Goal: Information Seeking & Learning: Check status

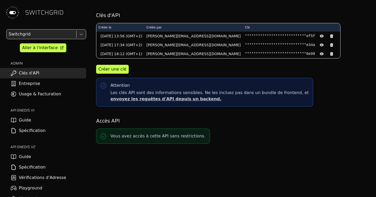
scroll to position [7, 0]
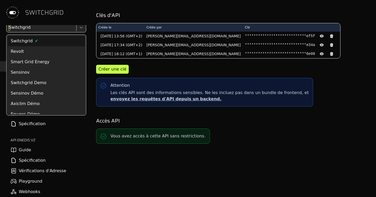
click at [53, 28] on div at bounding box center [41, 27] width 67 height 7
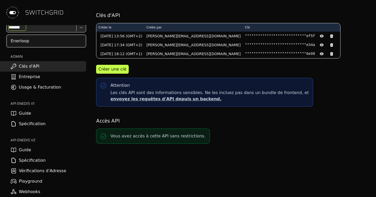
type input "********"
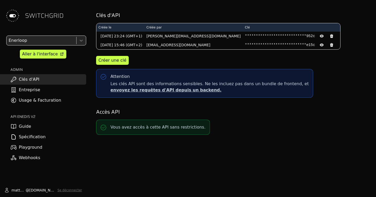
click at [34, 100] on link "Usage & Facturation" at bounding box center [43, 100] width 86 height 10
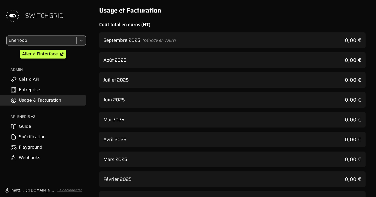
click at [191, 38] on div "Septembre 2025 (période en cours) 0,00 €" at bounding box center [232, 40] width 266 height 16
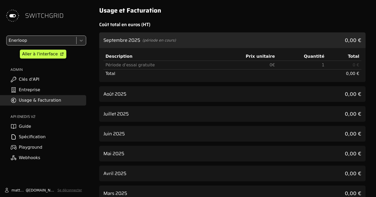
click at [184, 91] on div "Août 2025 0,00 €" at bounding box center [232, 94] width 266 height 16
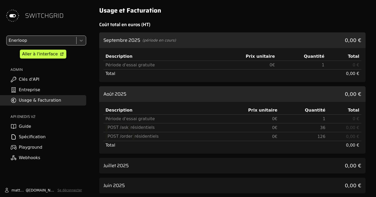
click at [184, 91] on div "Août 2025 0,00 €" at bounding box center [232, 94] width 266 height 16
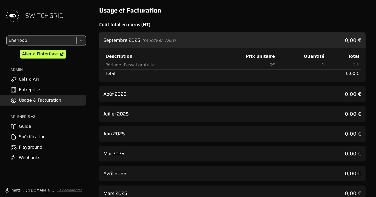
click at [184, 91] on div "Août 2025 0,00 €" at bounding box center [232, 94] width 266 height 16
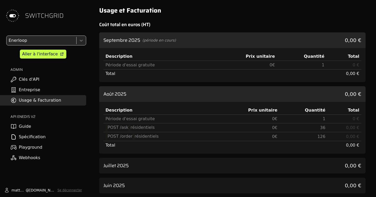
click at [19, 38] on div at bounding box center [41, 40] width 67 height 7
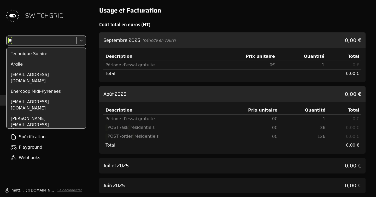
scroll to position [82, 0]
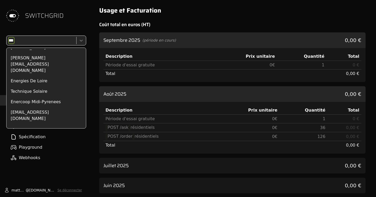
type input "****"
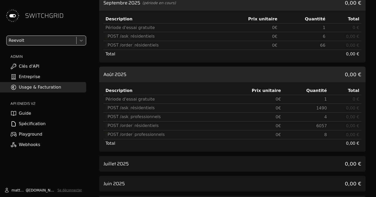
scroll to position [37, 0]
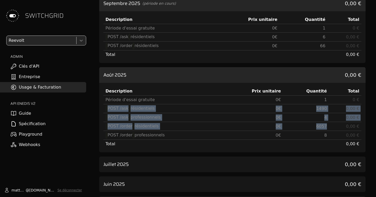
drag, startPoint x: 116, startPoint y: 104, endPoint x: 333, endPoint y: 122, distance: 217.5
click at [333, 122] on tbody "Période d'essai gratuite 0 € 1 0 € POST /ask résidentiels 0 € 1490 0,00 € POST …" at bounding box center [232, 122] width 258 height 53
click at [333, 122] on td "0,00 €" at bounding box center [345, 126] width 32 height 9
drag, startPoint x: 333, startPoint y: 122, endPoint x: 227, endPoint y: 106, distance: 106.6
click at [227, 106] on tbody "Période d'essai gratuite 0 € 1 0 € POST /ask résidentiels 0 € 1490 0,00 € POST …" at bounding box center [232, 122] width 258 height 53
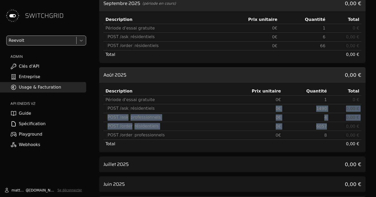
click at [227, 106] on td "0 €" at bounding box center [252, 108] width 62 height 9
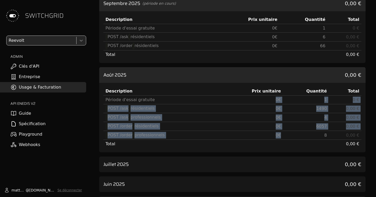
drag, startPoint x: 253, startPoint y: 100, endPoint x: 286, endPoint y: 132, distance: 46.0
click at [286, 132] on tbody "Période d'essai gratuite 0 € 1 0 € POST /ask résidentiels 0 € 1490 0,00 € POST …" at bounding box center [232, 122] width 258 height 53
click at [273, 155] on div "Septembre 2025 (période en cours) 0,00 € Description Prix unitaire Quantité Tot…" at bounding box center [232, 154] width 266 height 316
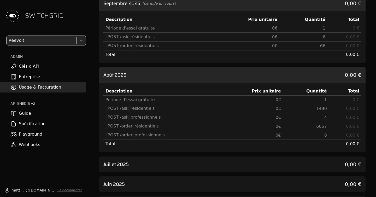
click at [269, 166] on div "Juillet 2025 0,00 €" at bounding box center [232, 164] width 266 height 16
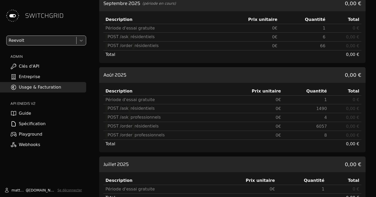
scroll to position [0, 0]
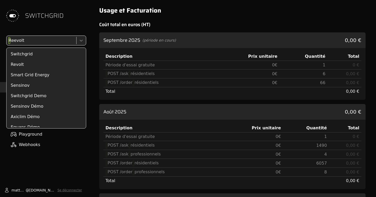
click at [25, 43] on div at bounding box center [41, 40] width 67 height 7
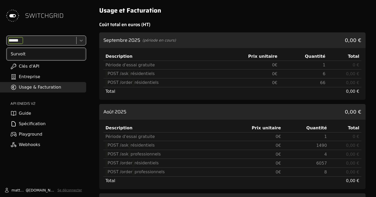
type input "*******"
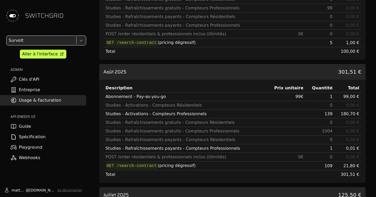
scroll to position [92, 0]
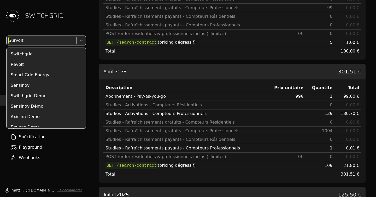
click at [42, 43] on div at bounding box center [41, 40] width 67 height 7
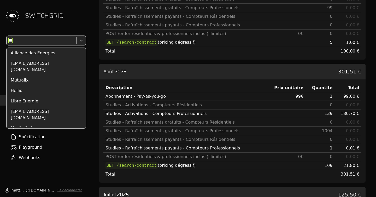
scroll to position [0, 0]
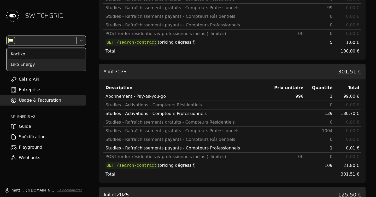
type input "****"
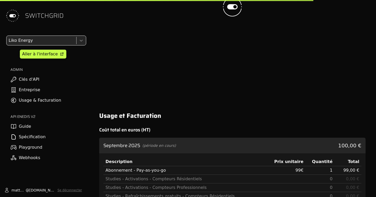
scroll to position [289, 0]
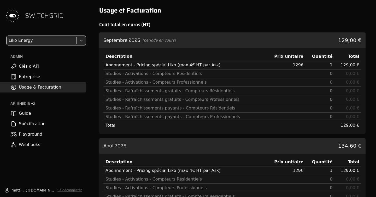
scroll to position [37, 0]
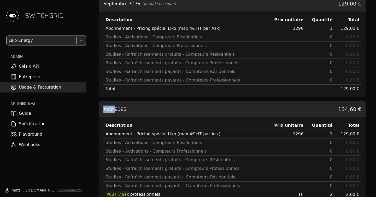
drag, startPoint x: 116, startPoint y: 109, endPoint x: 100, endPoint y: 108, distance: 15.7
click at [100, 108] on div "Août 2025 134,60 €" at bounding box center [232, 109] width 266 height 16
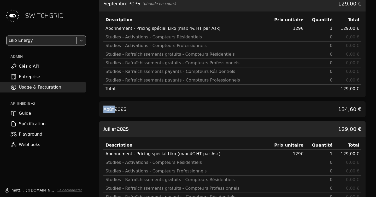
click at [264, 106] on div "Août 2025 134,60 €" at bounding box center [232, 109] width 266 height 16
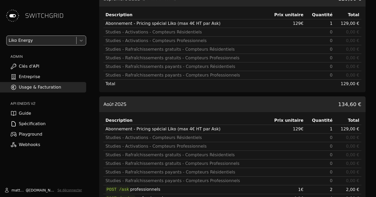
scroll to position [50, 0]
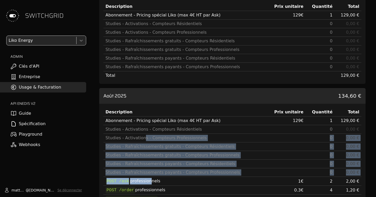
drag, startPoint x: 142, startPoint y: 138, endPoint x: 148, endPoint y: 181, distance: 43.2
click at [148, 181] on tbody "Abonnement - Pricing spécial Liko (max 4€ HT par Ask) 129 € 1 129,00 € Studies …" at bounding box center [232, 165] width 258 height 96
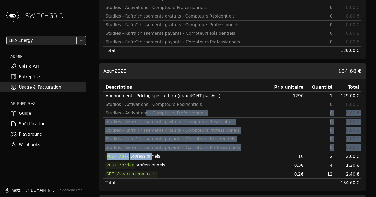
scroll to position [80, 0]
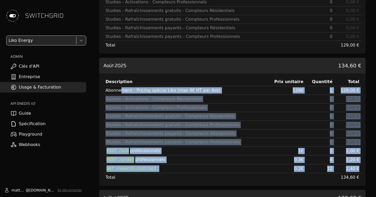
drag, startPoint x: 147, startPoint y: 173, endPoint x: 119, endPoint y: 93, distance: 84.9
click at [119, 93] on tbody "Abonnement - Pricing spécial Liko (max 4€ HT par Ask) 129 € 1 129,00 € Studies …" at bounding box center [232, 134] width 258 height 96
click at [119, 93] on div "Abonnement - Pricing spécial Liko (max 4€ HT par Ask)" at bounding box center [185, 90] width 159 height 6
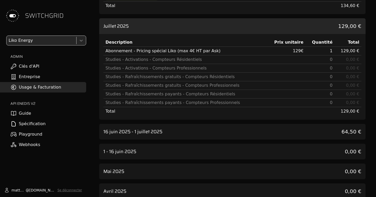
scroll to position [272, 0]
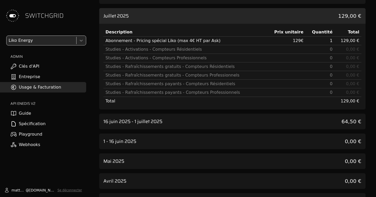
click at [156, 123] on h3 "16 juin 2025 - 1 juillet 2025" at bounding box center [132, 121] width 59 height 7
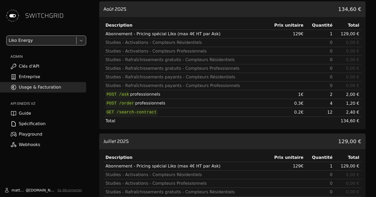
scroll to position [86, 0]
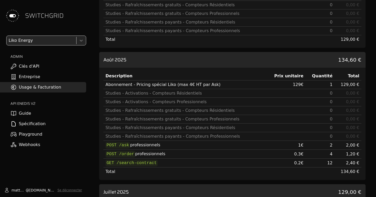
drag, startPoint x: 136, startPoint y: 157, endPoint x: 157, endPoint y: 156, distance: 20.7
click at [157, 156] on td "POST /order professionnels" at bounding box center [184, 154] width 163 height 9
click at [36, 44] on div at bounding box center [41, 40] width 67 height 7
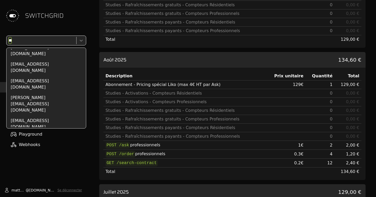
scroll to position [0, 0]
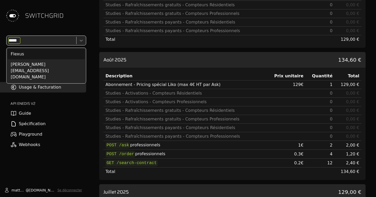
type input "******"
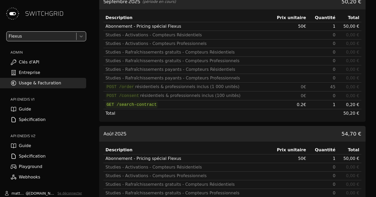
scroll to position [84, 0]
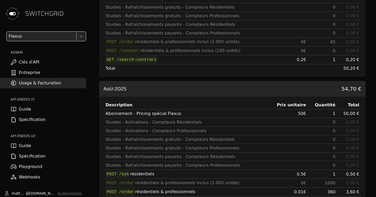
click at [25, 31] on div "SWITCHGRID option Flexus, selected. Select is focused ,type to refine list, pre…" at bounding box center [43, 98] width 86 height 197
click at [25, 33] on div at bounding box center [41, 36] width 67 height 7
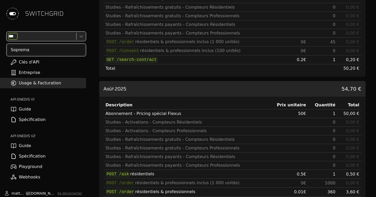
scroll to position [0, 0]
type input "*******"
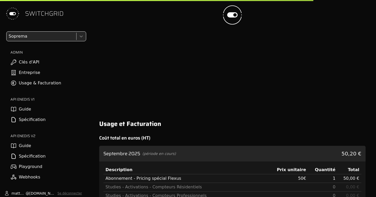
scroll to position [281, 0]
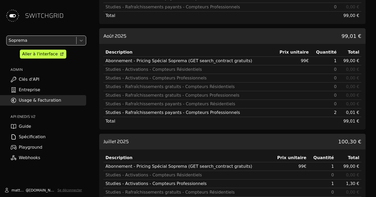
scroll to position [93, 0]
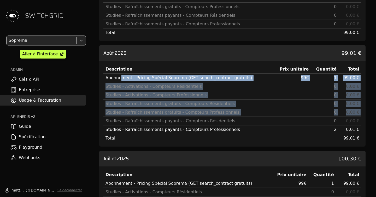
drag, startPoint x: 122, startPoint y: 80, endPoint x: 142, endPoint y: 117, distance: 42.1
click at [142, 117] on tbody "Abonnement - Pricing Spécial Soprema (GET search_contract gratuits) 99 € 1 99,0…" at bounding box center [232, 108] width 258 height 69
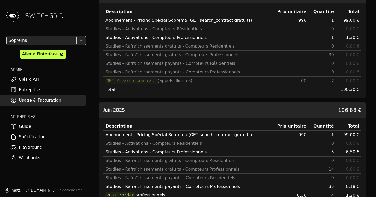
scroll to position [339, 0]
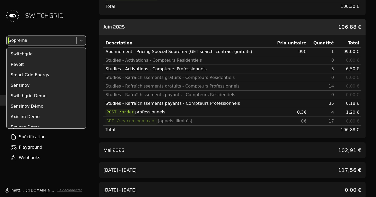
click at [18, 38] on div at bounding box center [41, 40] width 67 height 7
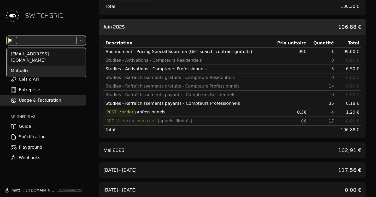
scroll to position [0, 0]
type input "*******"
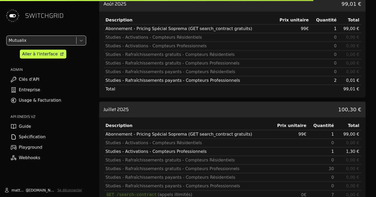
scroll to position [536, 0]
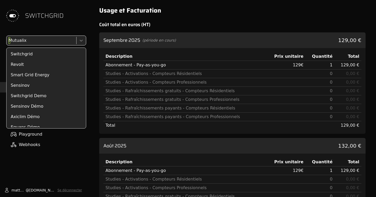
click at [20, 39] on div at bounding box center [41, 40] width 67 height 7
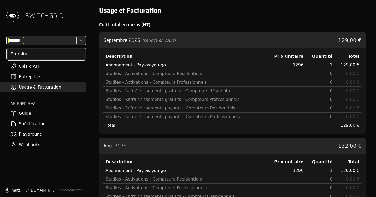
type input "********"
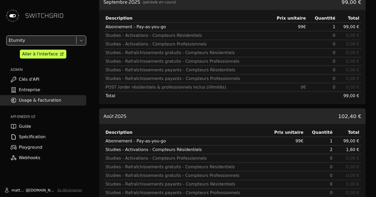
scroll to position [68, 0]
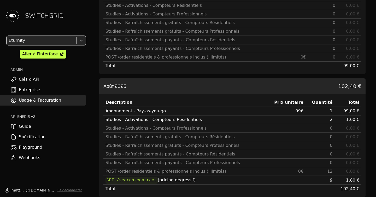
click at [148, 136] on div "Studies - Rafraîchissements gratuits - Compteurs Résidentiels" at bounding box center [185, 137] width 159 height 6
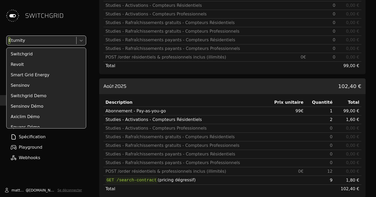
click at [18, 38] on div at bounding box center [41, 40] width 67 height 7
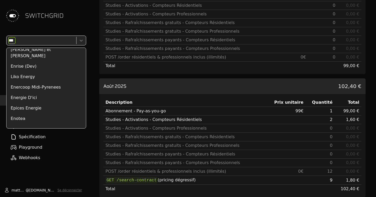
scroll to position [0, 0]
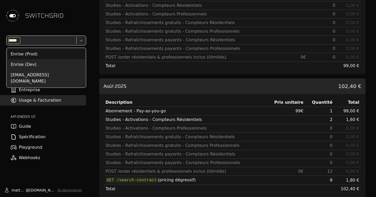
type input "******"
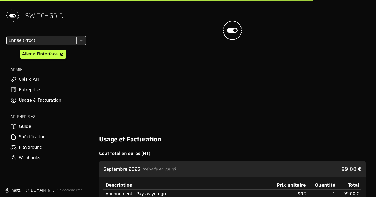
scroll to position [265, 0]
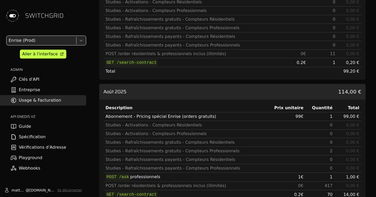
scroll to position [74, 0]
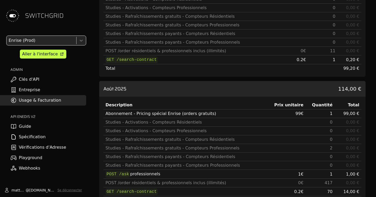
click at [14, 44] on div "Enrise (Prod)" at bounding box center [41, 40] width 69 height 9
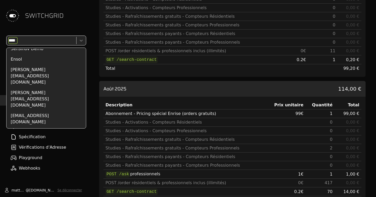
scroll to position [0, 0]
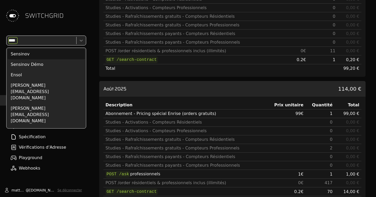
type input "*****"
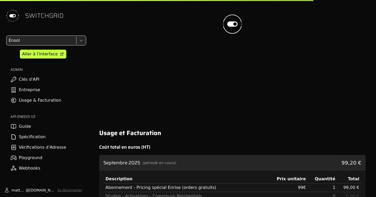
scroll to position [271, 0]
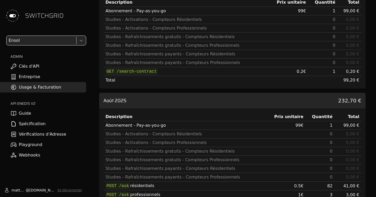
scroll to position [57, 0]
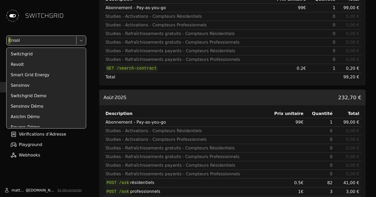
click at [31, 40] on div at bounding box center [41, 40] width 67 height 7
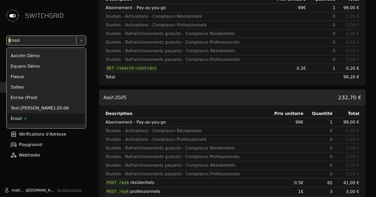
scroll to position [0, 0]
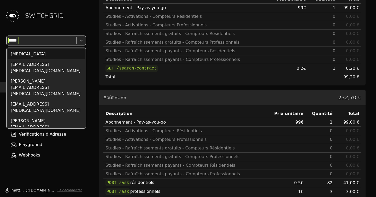
type input "******"
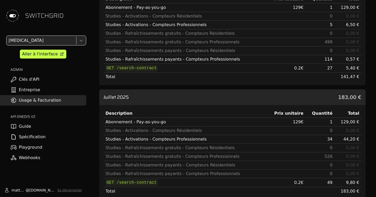
scroll to position [91, 0]
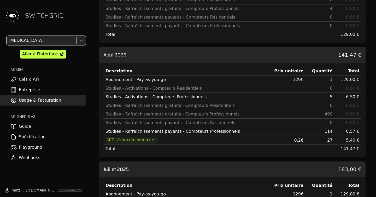
click at [14, 42] on div at bounding box center [41, 40] width 67 height 7
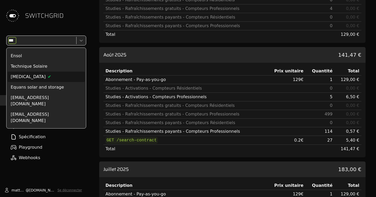
scroll to position [0, 0]
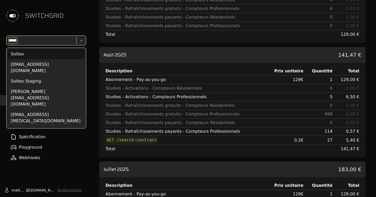
type input "******"
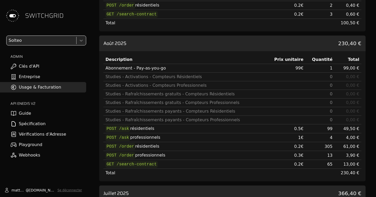
scroll to position [184, 0]
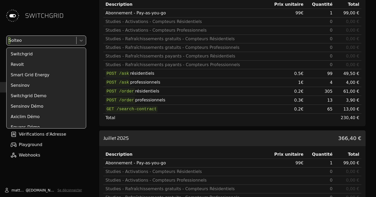
click at [57, 40] on div at bounding box center [41, 40] width 67 height 7
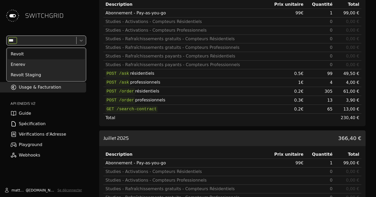
scroll to position [0, 0]
type input "*****"
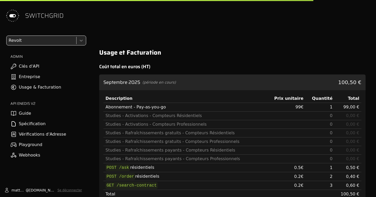
scroll to position [352, 0]
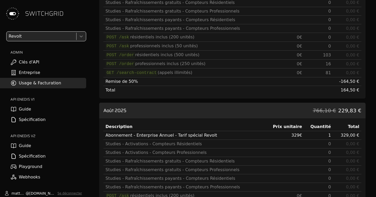
scroll to position [89, 0]
click at [51, 31] on div "SWITCHGRID option Revolt, selected. Select is focused ,type to refine list, pre…" at bounding box center [43, 98] width 86 height 197
click at [45, 35] on div at bounding box center [41, 36] width 67 height 7
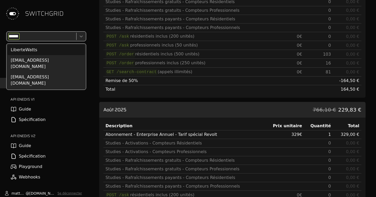
type input "*******"
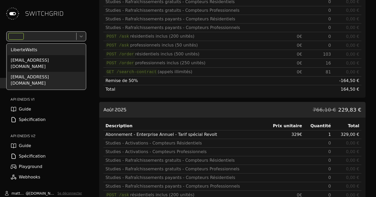
scroll to position [286, 0]
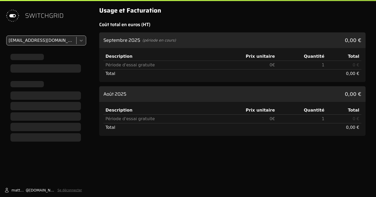
click at [45, 35] on div "SWITCHGRID tech@libertewatts.fr matthieu @ switchgrid.tech Se déconnecter" at bounding box center [43, 98] width 86 height 197
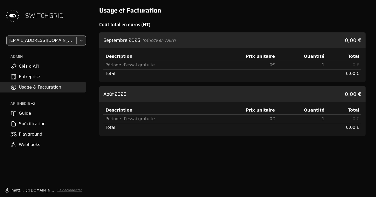
click at [42, 39] on div at bounding box center [41, 40] width 67 height 7
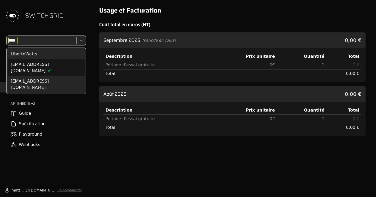
type input "*****"
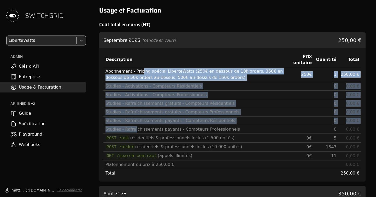
drag, startPoint x: 140, startPoint y: 72, endPoint x: 134, endPoint y: 130, distance: 57.8
click at [135, 130] on tbody "Abonnement - Pricing spécial LiberteWatts (250€ en dessous de 10k orders, 350€ …" at bounding box center [232, 122] width 258 height 111
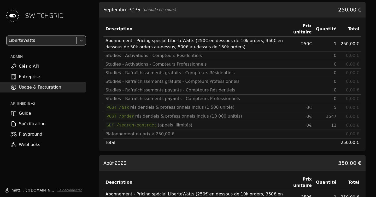
click at [134, 130] on td "Plafonnement du prix à 250,00 €" at bounding box center [194, 134] width 183 height 9
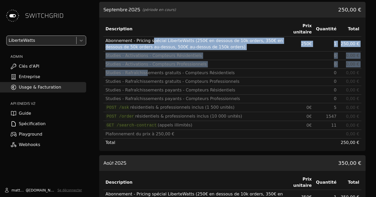
drag, startPoint x: 150, startPoint y: 43, endPoint x: 144, endPoint y: 71, distance: 29.1
click at [144, 72] on tbody "Abonnement - Pricing spécial LiberteWatts (250€ en dessous de 10k orders, 350€ …" at bounding box center [232, 92] width 258 height 111
click at [144, 71] on div "Studies - Rafraîchissements gratuits - Compteurs Résidentiels" at bounding box center [195, 73] width 178 height 6
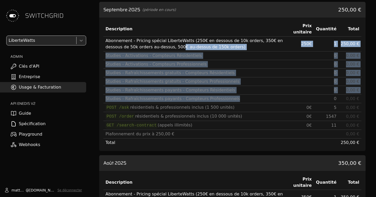
drag, startPoint x: 157, startPoint y: 44, endPoint x: 157, endPoint y: 101, distance: 57.2
click at [157, 101] on tbody "Abonnement - Pricing spécial LiberteWatts (250€ en dessous de 10k orders, 350€ …" at bounding box center [232, 92] width 258 height 111
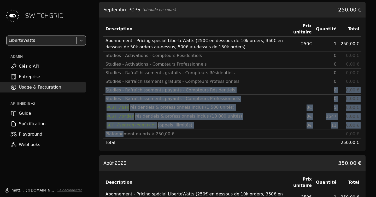
drag, startPoint x: 121, startPoint y: 133, endPoint x: 121, endPoint y: 87, distance: 46.2
click at [121, 87] on tbody "Abonnement - Pricing spécial LiberteWatts (250€ en dessous de 10k orders, 350€ …" at bounding box center [232, 92] width 258 height 111
click at [121, 87] on td "Studies - Rafraîchissements payants - Compteurs Résidentiels" at bounding box center [194, 90] width 183 height 9
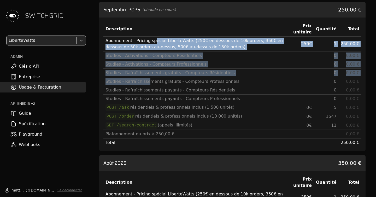
drag, startPoint x: 151, startPoint y: 43, endPoint x: 146, endPoint y: 82, distance: 39.2
click at [146, 82] on tbody "Abonnement - Pricing spécial LiberteWatts (250€ en dessous de 10k orders, 350€ …" at bounding box center [232, 92] width 258 height 111
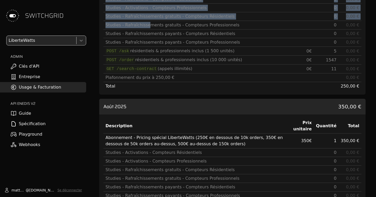
scroll to position [141, 0]
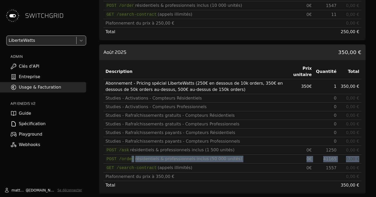
drag, startPoint x: 132, startPoint y: 156, endPoint x: 248, endPoint y: 162, distance: 115.9
click at [245, 163] on tbody "Abonnement - Pricing spécial LiberteWatts (250€ en dessous de 10k orders, 350€ …" at bounding box center [232, 134] width 258 height 111
click at [323, 157] on td "41165" at bounding box center [326, 159] width 25 height 9
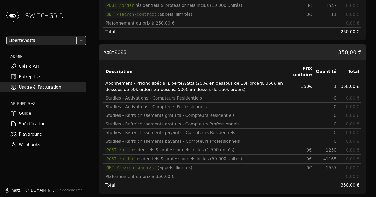
click at [323, 157] on td "41165" at bounding box center [326, 159] width 25 height 9
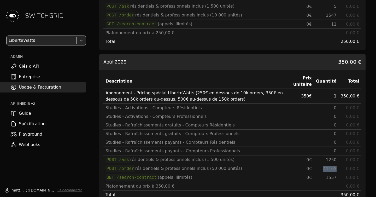
scroll to position [129, 0]
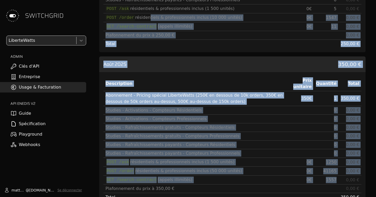
drag, startPoint x: 147, startPoint y: 16, endPoint x: 349, endPoint y: 176, distance: 257.5
click at [349, 176] on div "Septembre 2025 (période en cours) 250,00 € Description Prix unitaire Quantité T…" at bounding box center [232, 163] width 266 height 521
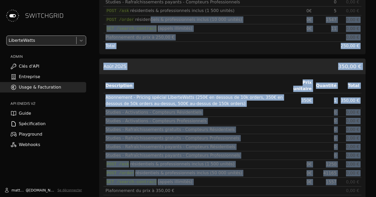
click at [349, 176] on td "0,00 €" at bounding box center [350, 173] width 23 height 9
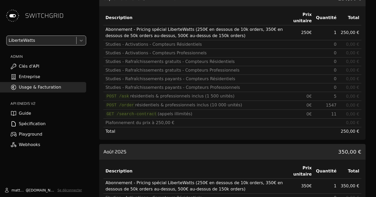
scroll to position [42, 0]
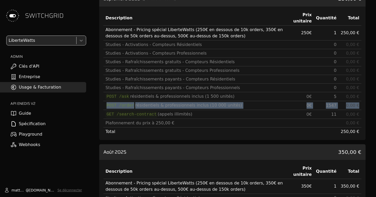
drag, startPoint x: 361, startPoint y: 105, endPoint x: 105, endPoint y: 102, distance: 256.6
click at [105, 102] on tr "POST /order résidentiels & professionnels inclus (10 000 unités) 0 € 1547 0,00 €" at bounding box center [232, 105] width 258 height 9
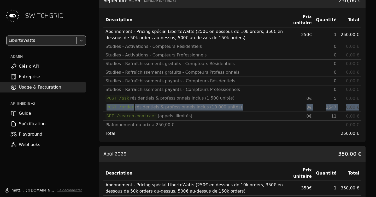
click at [128, 93] on td "Studies - Rafraîchissements payants - Compteurs Professionnels" at bounding box center [194, 89] width 183 height 9
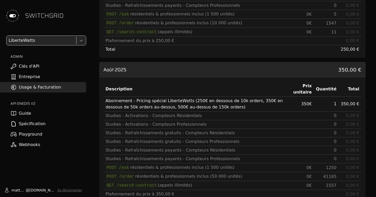
scroll to position [165, 0]
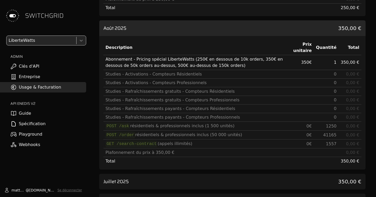
click at [327, 137] on td "41165" at bounding box center [326, 135] width 25 height 9
click at [331, 137] on span "41165" at bounding box center [329, 134] width 13 height 5
drag, startPoint x: 331, startPoint y: 136, endPoint x: 334, endPoint y: 136, distance: 3.4
click at [334, 136] on span "41165" at bounding box center [329, 134] width 13 height 5
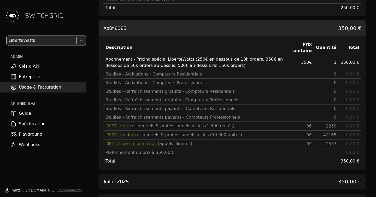
click at [46, 43] on div at bounding box center [41, 40] width 67 height 7
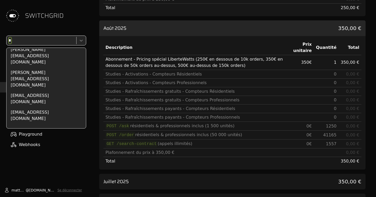
scroll to position [0, 0]
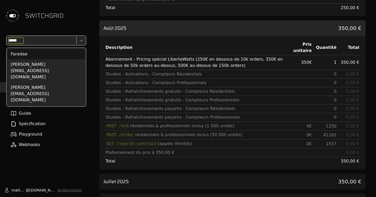
type input "******"
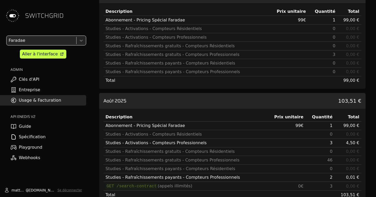
scroll to position [50, 0]
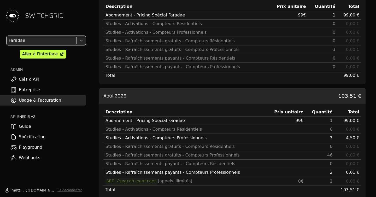
click at [43, 41] on div at bounding box center [41, 40] width 67 height 7
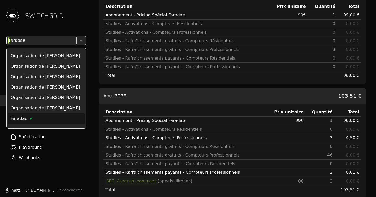
scroll to position [0, 0]
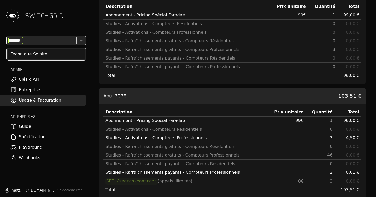
type input "********"
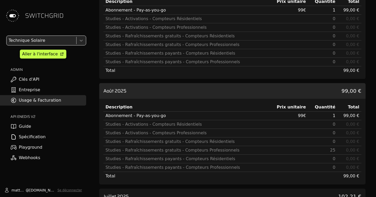
scroll to position [54, 0]
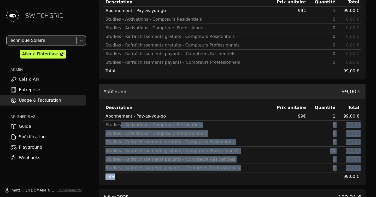
drag, startPoint x: 119, startPoint y: 126, endPoint x: 297, endPoint y: 178, distance: 185.2
click at [297, 178] on tbody "Abonnement - Pay-as-you-go 99 € 1 99,00 € Studies - Activations - Compteurs Rés…" at bounding box center [232, 146] width 258 height 69
click at [36, 38] on div at bounding box center [41, 40] width 67 height 7
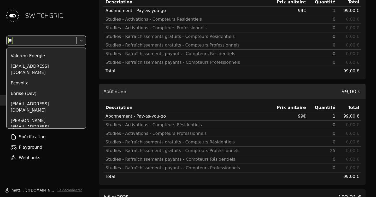
scroll to position [0, 0]
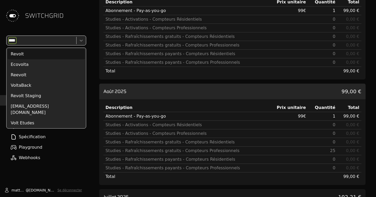
type input "*****"
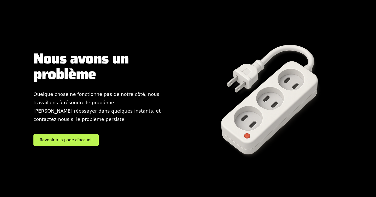
click at [109, 125] on div "Nous avons un problème Quelque chose ne fonctionne pas de notre côté, nous trav…" at bounding box center [107, 99] width 148 height 162
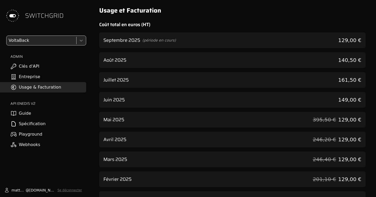
click at [187, 63] on div "Août 2025 140,50 €" at bounding box center [232, 60] width 266 height 16
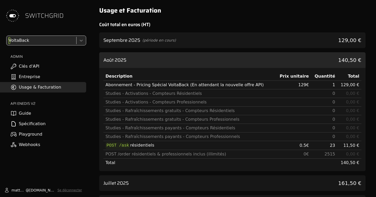
click at [45, 40] on div at bounding box center [41, 40] width 67 height 7
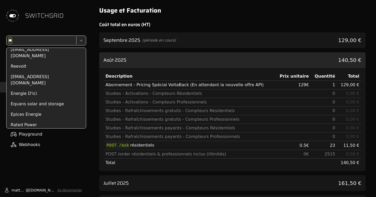
scroll to position [134, 0]
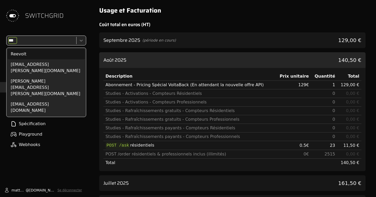
type input "****"
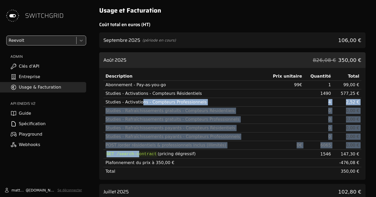
drag, startPoint x: 139, startPoint y: 100, endPoint x: 139, endPoint y: 152, distance: 52.5
click at [139, 152] on tbody "Abonnement - Pay-as-you-go 99 € 1 99,00 € Studies - Activations - Compteurs Rés…" at bounding box center [232, 128] width 258 height 95
click at [139, 152] on code "GET /search-contract" at bounding box center [132, 154] width 52 height 7
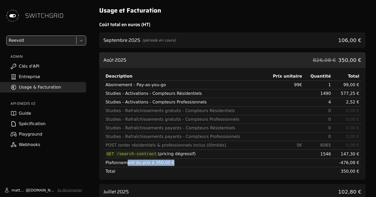
drag, startPoint x: 125, startPoint y: 163, endPoint x: 165, endPoint y: 163, distance: 40.2
click at [165, 163] on div "Plafonnement du prix à 350,00 €" at bounding box center [185, 163] width 158 height 6
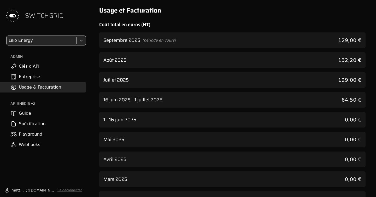
click at [183, 60] on div "Août 2025 132,20 €" at bounding box center [232, 60] width 266 height 16
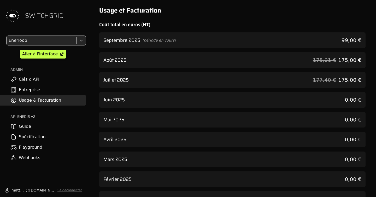
click at [161, 69] on div "[DATE] (période en cours) 99,00 € [DATE] 175,01 € 175,00 € [DATE] 177,40 € 175,…" at bounding box center [232, 129] width 266 height 194
click at [157, 65] on div "Août 2025 175,01 € 175,00 €" at bounding box center [232, 60] width 266 height 16
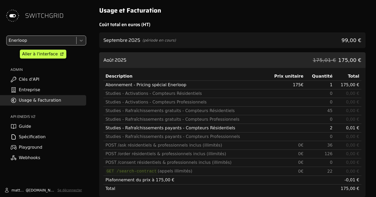
click at [139, 44] on div "Septembre 2025 (période en cours) 99,00 €" at bounding box center [232, 40] width 266 height 16
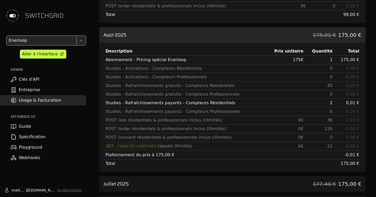
scroll to position [146, 0]
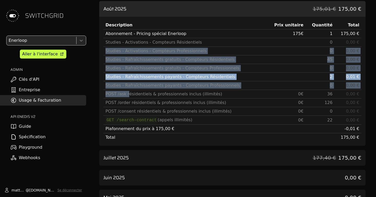
drag, startPoint x: 127, startPoint y: 47, endPoint x: 127, endPoint y: 93, distance: 46.2
click at [127, 93] on tbody "Abonnement - Pricing spécial Enerloop 175 € 1 175,00 € Studies - Activations - …" at bounding box center [232, 86] width 258 height 112
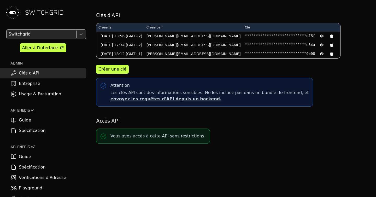
click at [28, 52] on div "Switchgrid Aller à l'interface ADMIN Clés d'API Entreprise Usage & Facturation …" at bounding box center [43, 116] width 86 height 175
click at [34, 48] on div "Aller à l'interface" at bounding box center [40, 48] width 36 height 6
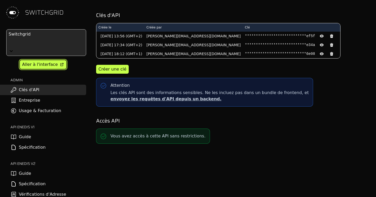
click at [47, 62] on div "Aller à l'interface" at bounding box center [40, 64] width 36 height 6
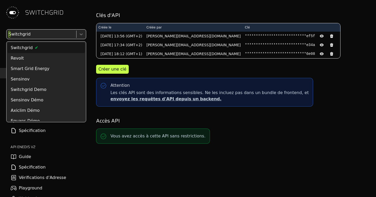
click at [48, 34] on div at bounding box center [41, 34] width 67 height 7
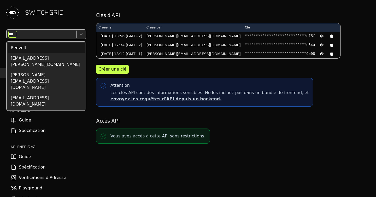
type input "****"
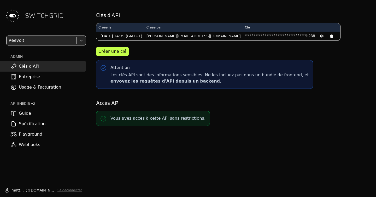
click at [46, 85] on link "Usage & Facturation" at bounding box center [43, 87] width 86 height 10
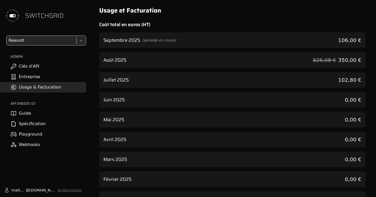
click at [124, 75] on div "Juillet 2025 102,80 €" at bounding box center [232, 80] width 266 height 16
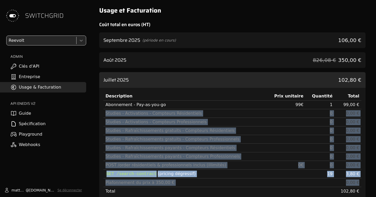
drag, startPoint x: 120, startPoint y: 109, endPoint x: 222, endPoint y: 187, distance: 128.4
click at [222, 187] on tbody "Abonnement - Pay-as-you-go 99 € 1 99,00 € Studies - Activations - Compteurs Rés…" at bounding box center [232, 148] width 258 height 95
click at [222, 187] on td "Total" at bounding box center [184, 191] width 163 height 9
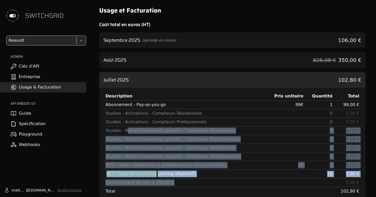
drag, startPoint x: 222, startPoint y: 183, endPoint x: 123, endPoint y: 126, distance: 114.5
click at [123, 126] on tbody "Abonnement - Pay-as-you-go 99 € 1 99,00 € Studies - Activations - Compteurs Rés…" at bounding box center [232, 148] width 258 height 95
click at [38, 67] on link "Clés d'API" at bounding box center [43, 66] width 86 height 10
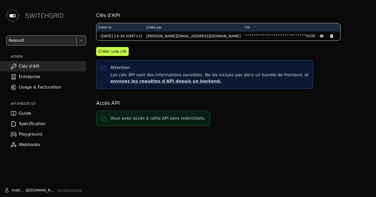
click at [43, 116] on link "Guide" at bounding box center [43, 113] width 86 height 10
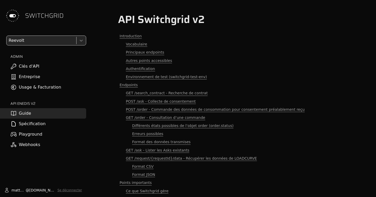
click at [51, 76] on link "Entreprise" at bounding box center [43, 77] width 86 height 10
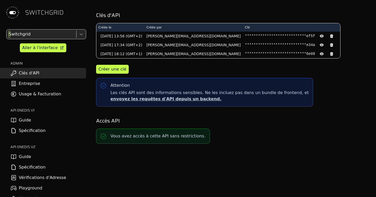
click at [43, 35] on div at bounding box center [41, 34] width 67 height 7
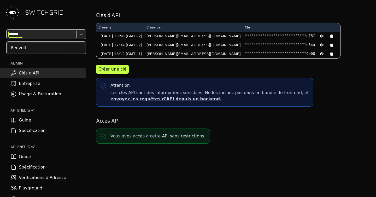
type input "*******"
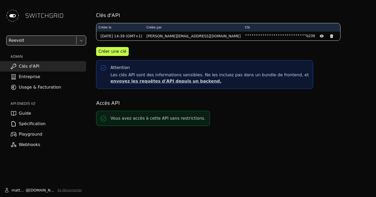
click at [40, 89] on link "Usage & Facturation" at bounding box center [43, 87] width 86 height 10
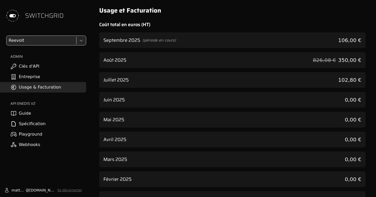
click at [156, 56] on div "Août 2025 826,08 € 350,00 €" at bounding box center [232, 60] width 266 height 16
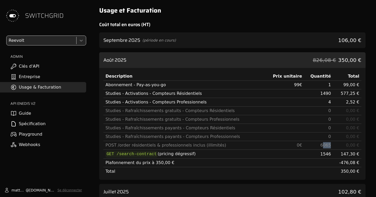
drag, startPoint x: 321, startPoint y: 144, endPoint x: 341, endPoint y: 143, distance: 19.6
click at [341, 143] on tr "POST /order résidentiels & professionnels inclus (illimités) 0 € 6065 0,00 €" at bounding box center [232, 145] width 258 height 9
